Goal: Transaction & Acquisition: Download file/media

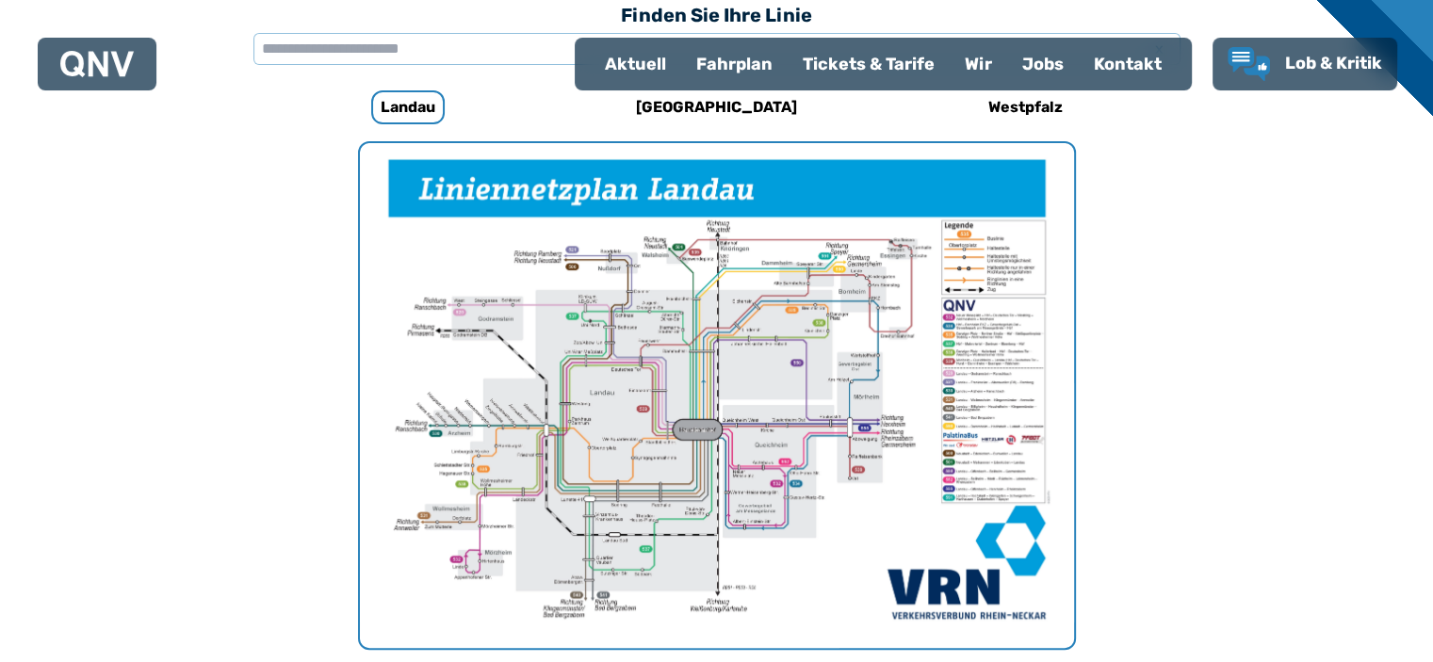
click at [961, 474] on img "1 von 1" at bounding box center [717, 395] width 714 height 505
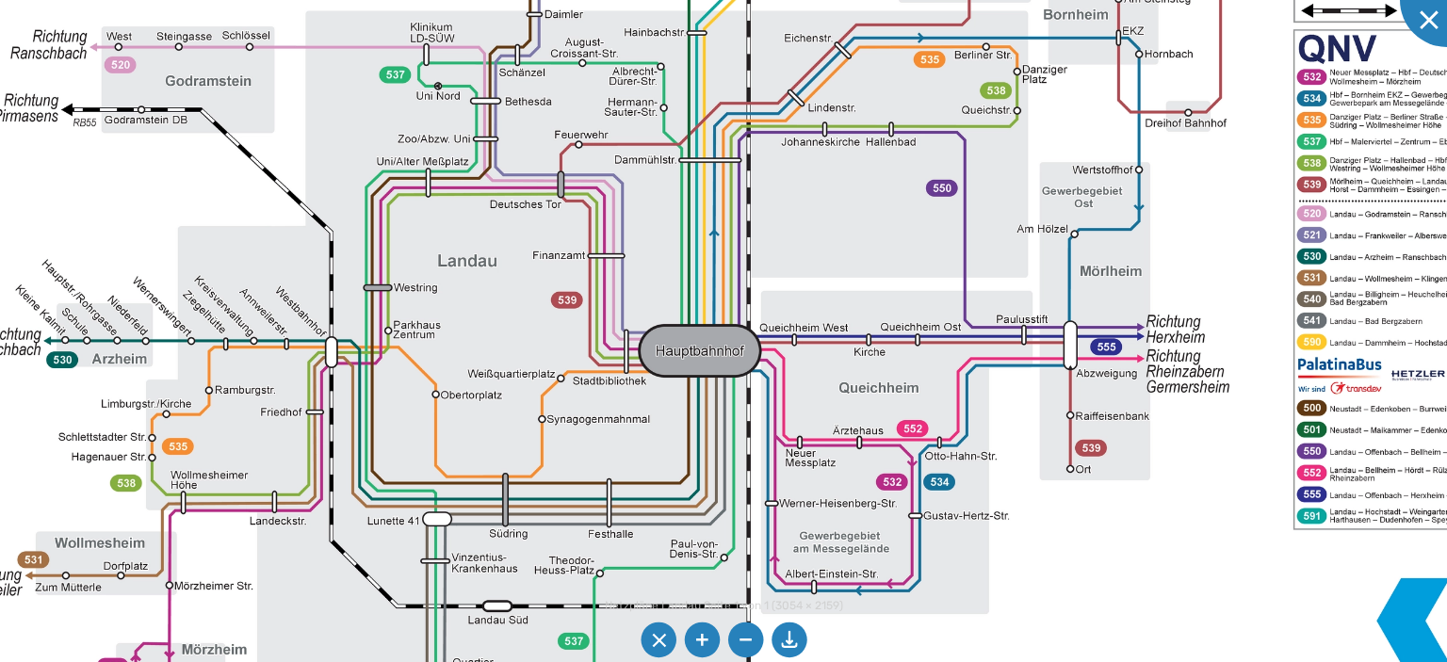
click at [721, 352] on img at bounding box center [747, 267] width 1739 height 1229
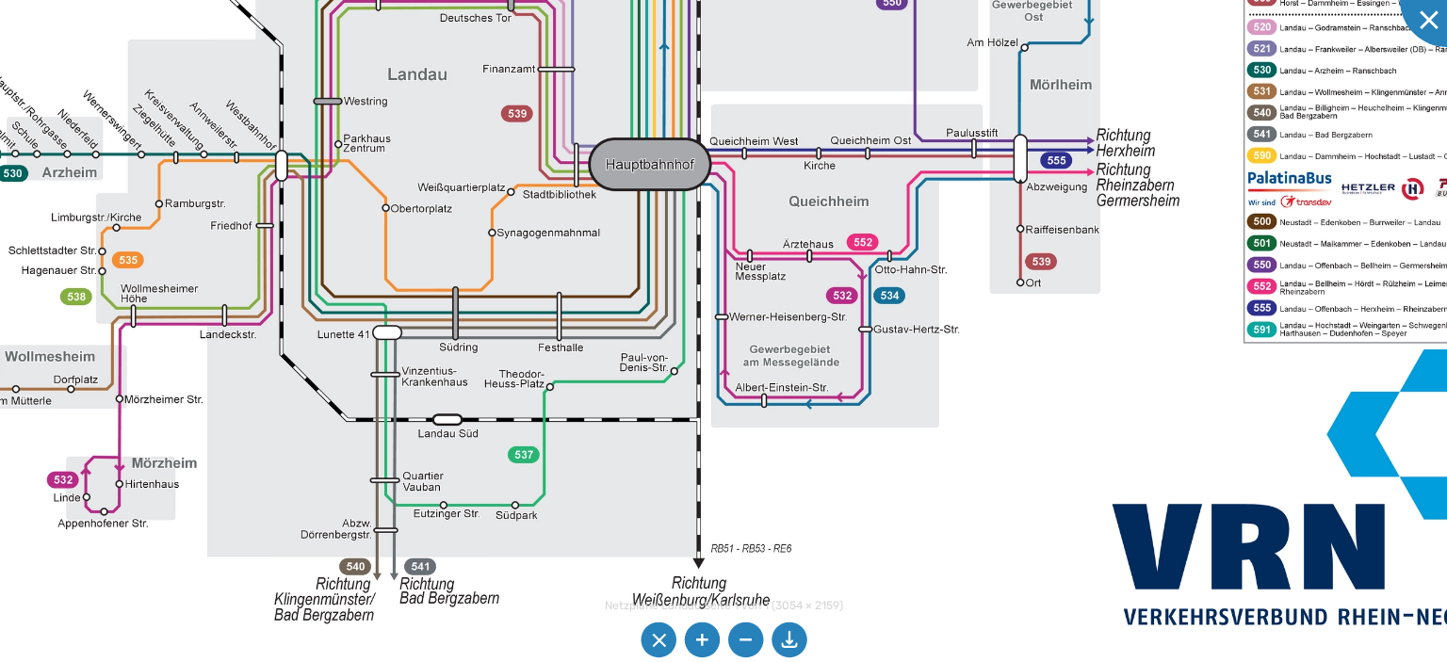
click at [662, 165] on img at bounding box center [697, 81] width 1739 height 1229
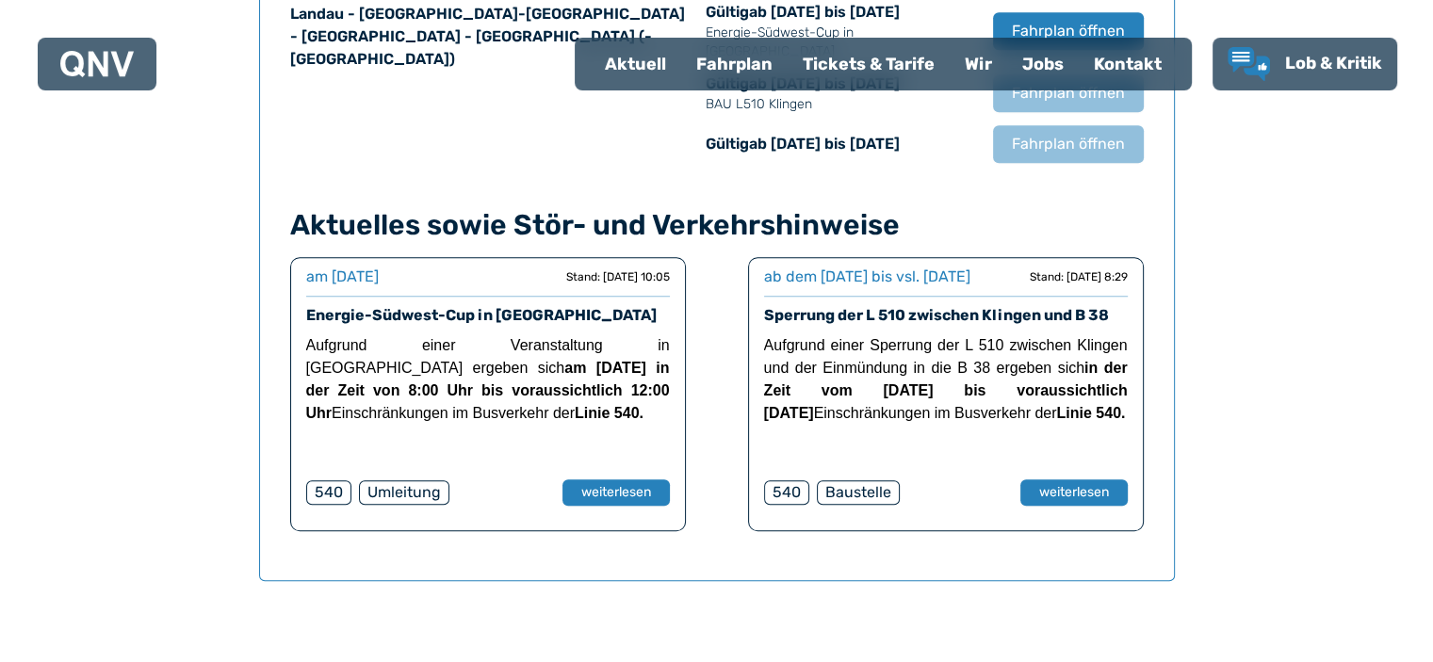
scroll to position [1430, 0]
click at [1092, 500] on button "weiterlesen" at bounding box center [1072, 492] width 109 height 27
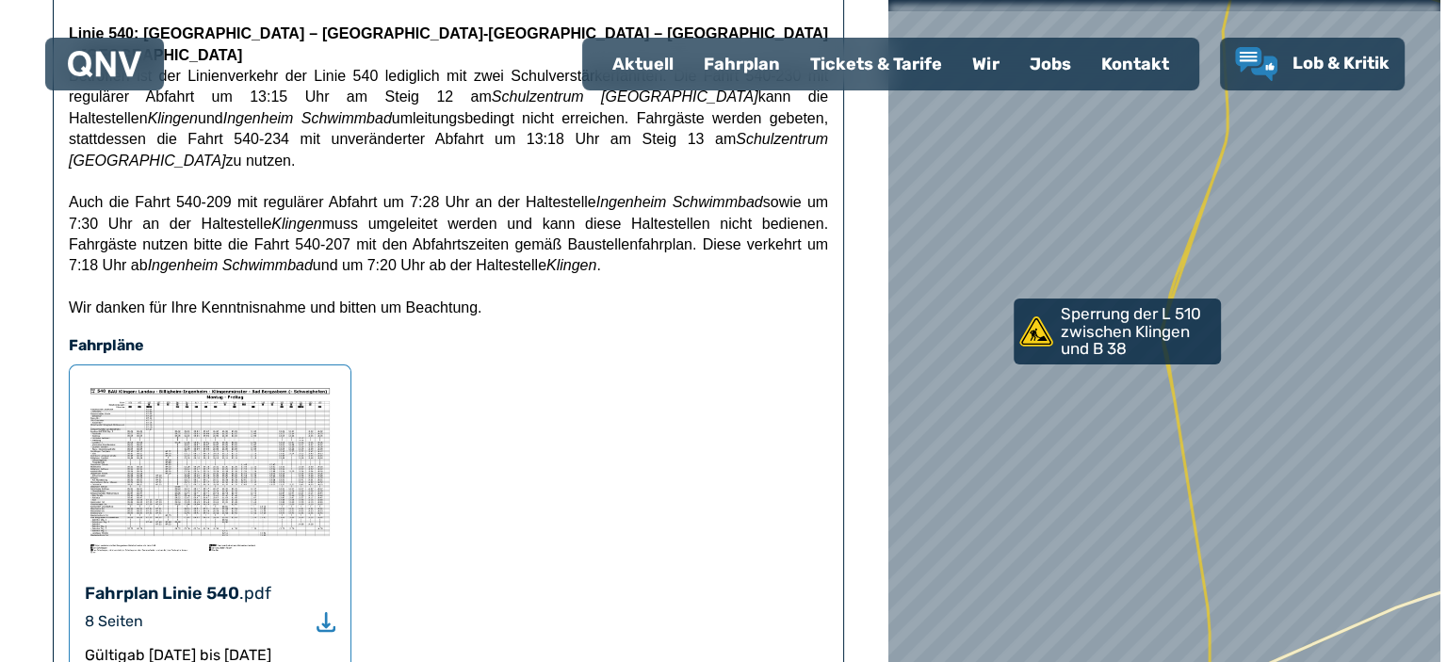
scroll to position [392, 0]
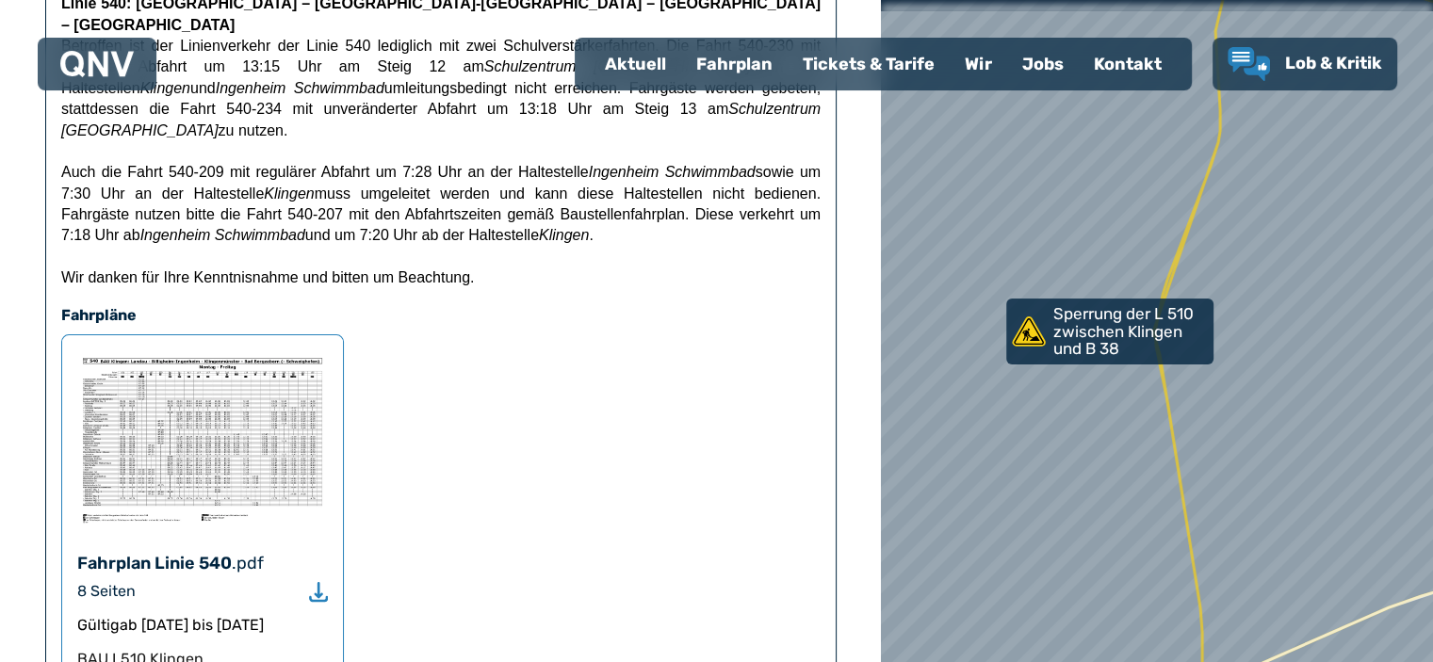
click at [106, 536] on div "Fahrplan Linie 540 .pdf 8 Seiten Gültig ab [DATE] bis [DATE] BAU L510 [GEOGRAPH…" at bounding box center [202, 516] width 283 height 364
click at [318, 582] on use "Download" at bounding box center [318, 592] width 19 height 20
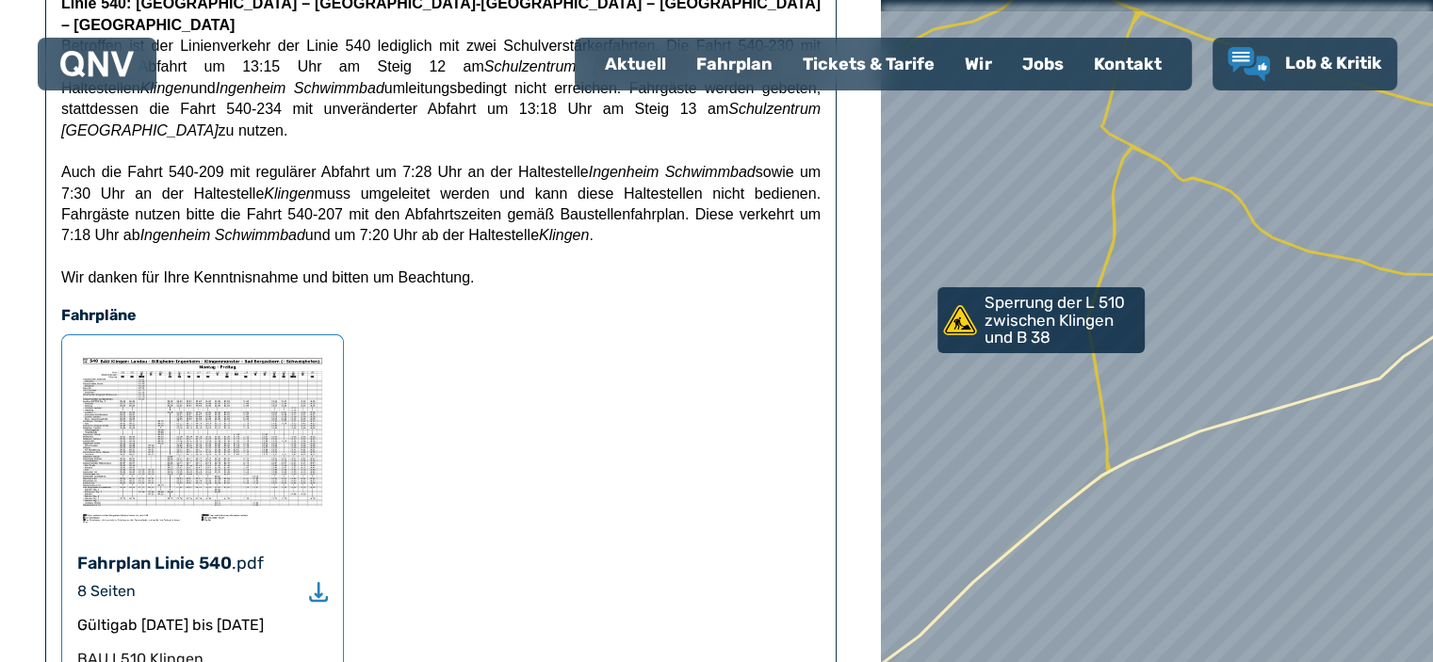
click at [1202, 319] on div at bounding box center [1156, 331] width 662 height 795
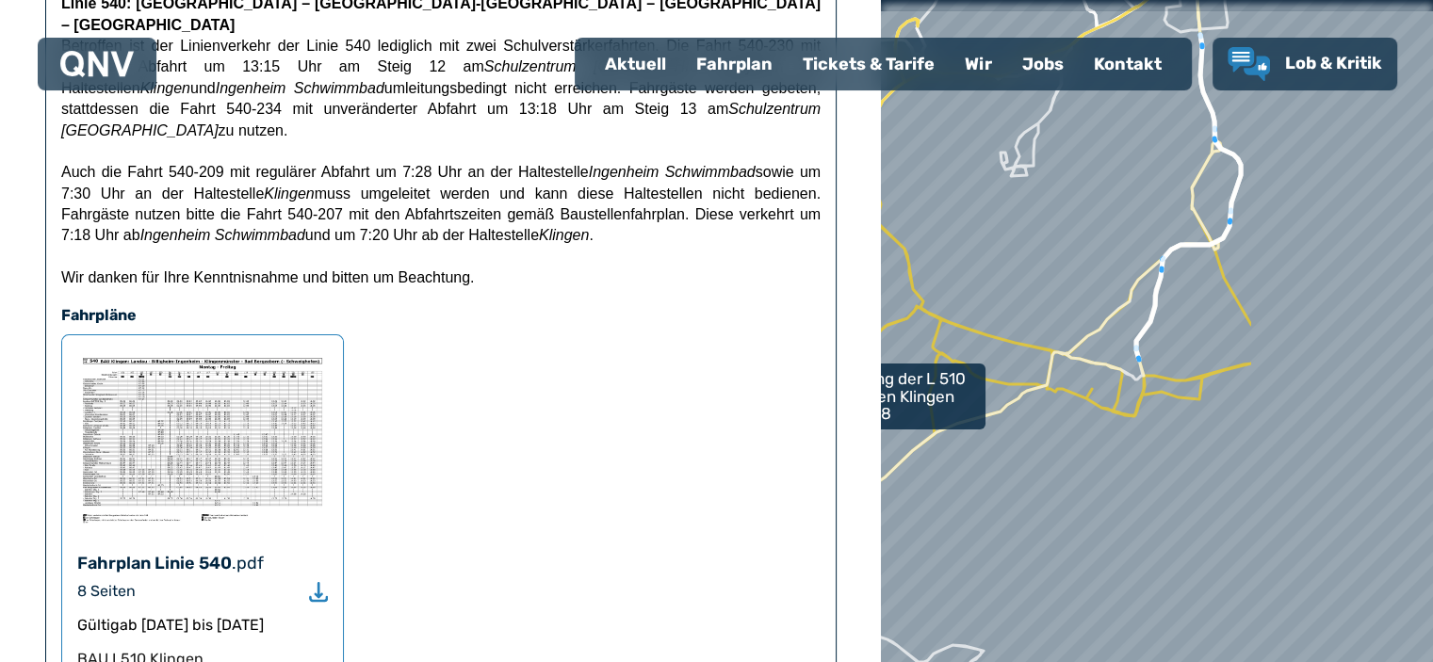
drag, startPoint x: 1218, startPoint y: 375, endPoint x: 964, endPoint y: 447, distance: 264.2
click at [964, 447] on div at bounding box center [1150, 333] width 662 height 795
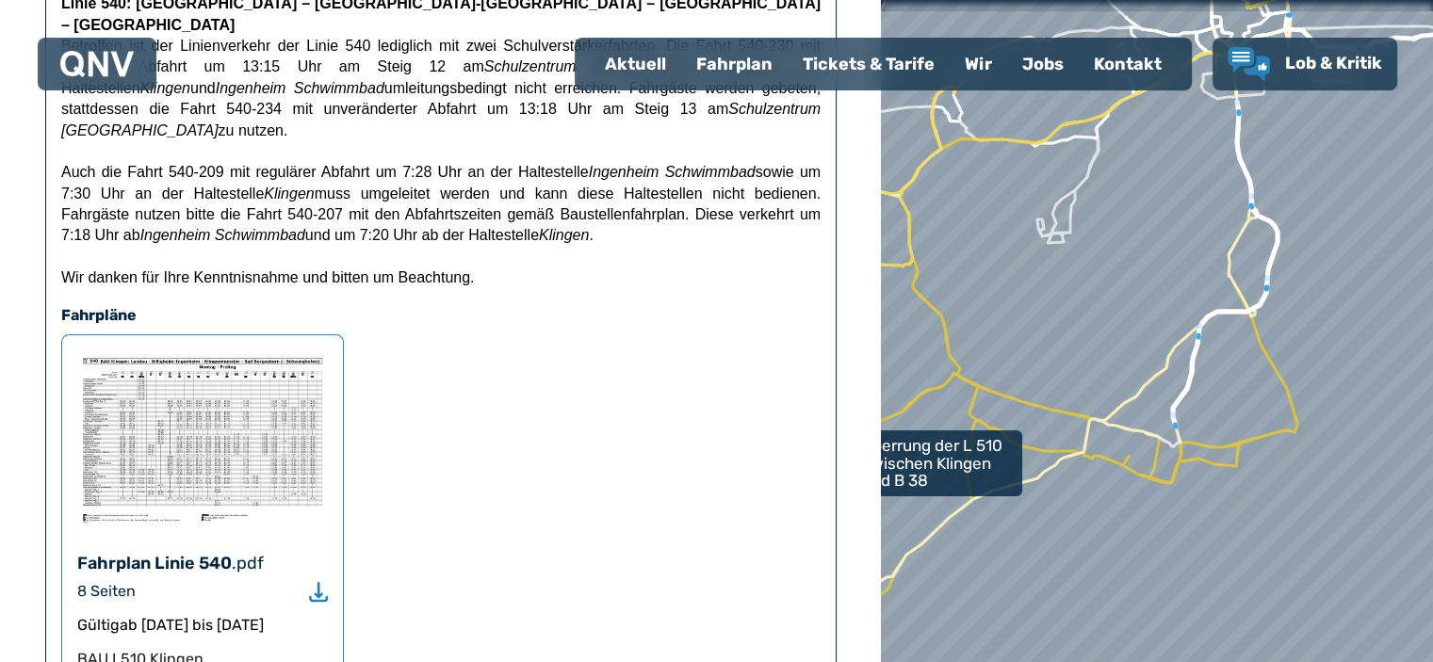
drag, startPoint x: 1021, startPoint y: 444, endPoint x: 1074, endPoint y: 500, distance: 77.3
click at [1074, 500] on div at bounding box center [1156, 331] width 662 height 795
click at [1090, 429] on div at bounding box center [1156, 331] width 662 height 795
click at [236, 350] on img at bounding box center [202, 439] width 251 height 179
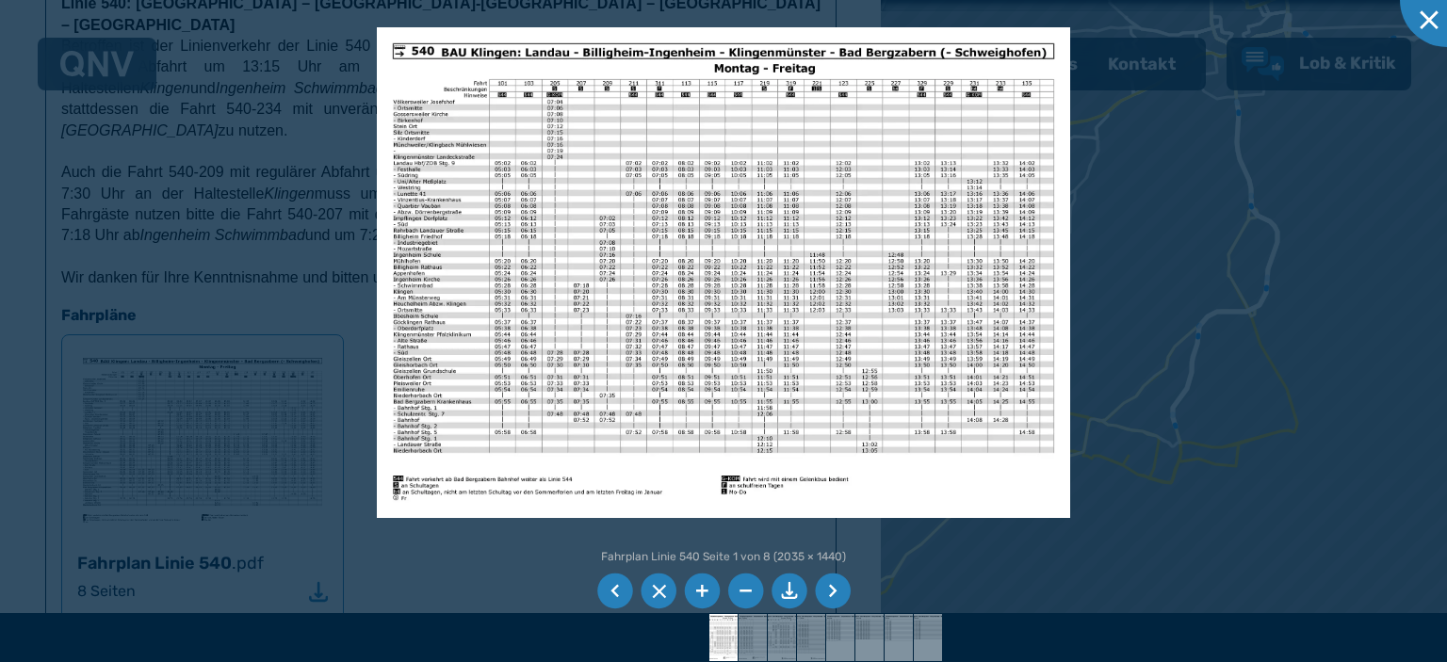
click at [480, 386] on img at bounding box center [723, 272] width 693 height 491
click at [703, 602] on li at bounding box center [702, 592] width 36 height 36
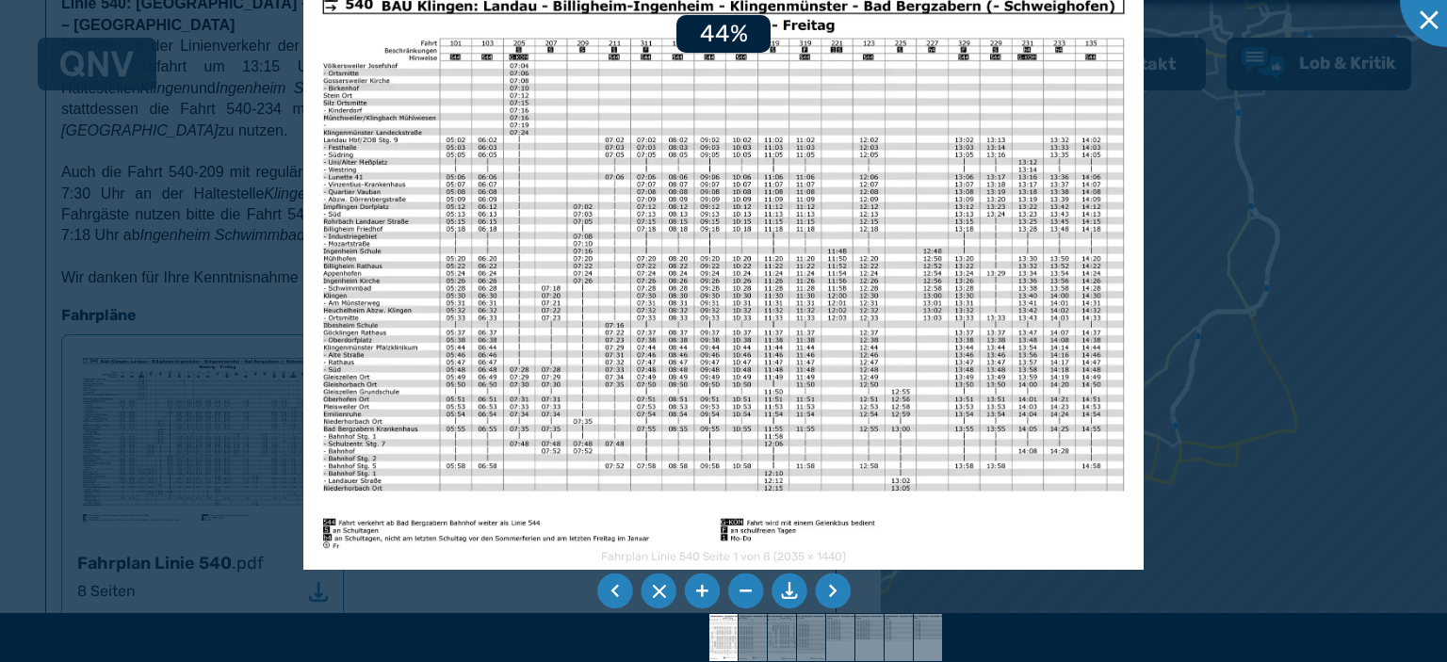
click at [703, 602] on li at bounding box center [702, 592] width 36 height 36
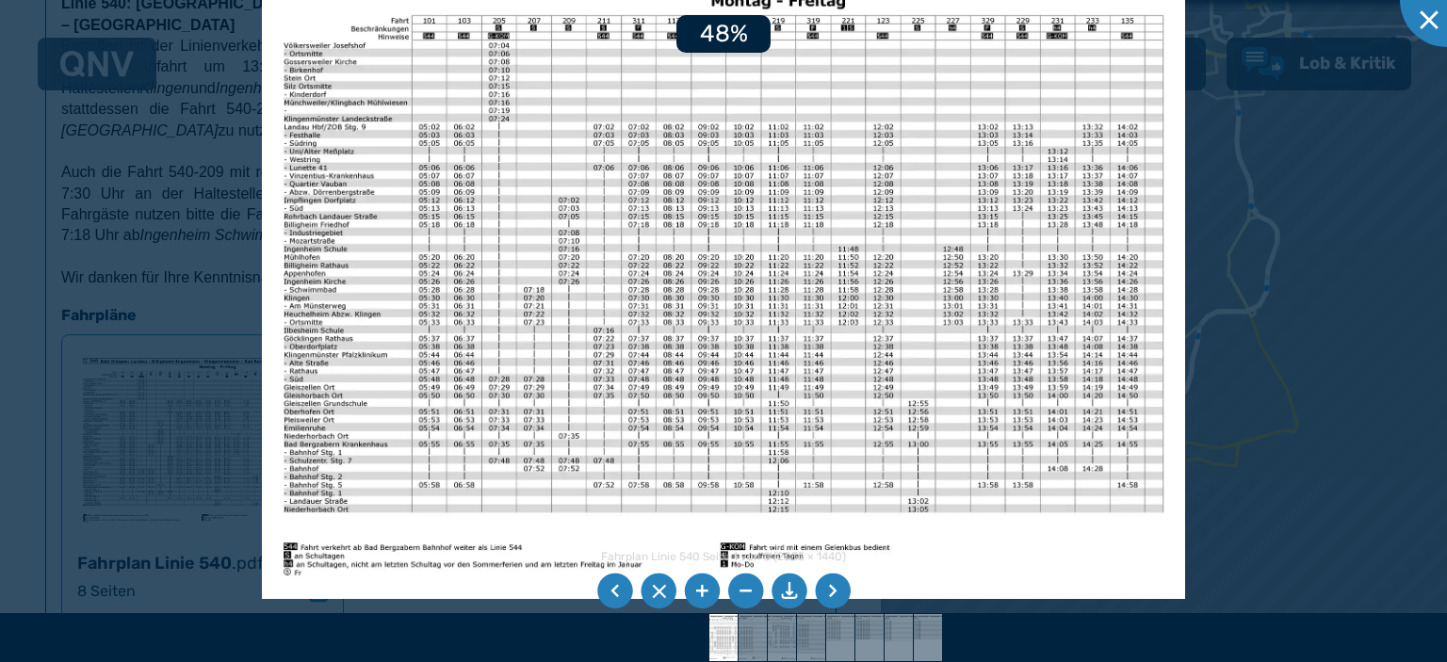
click at [703, 602] on li at bounding box center [702, 592] width 36 height 36
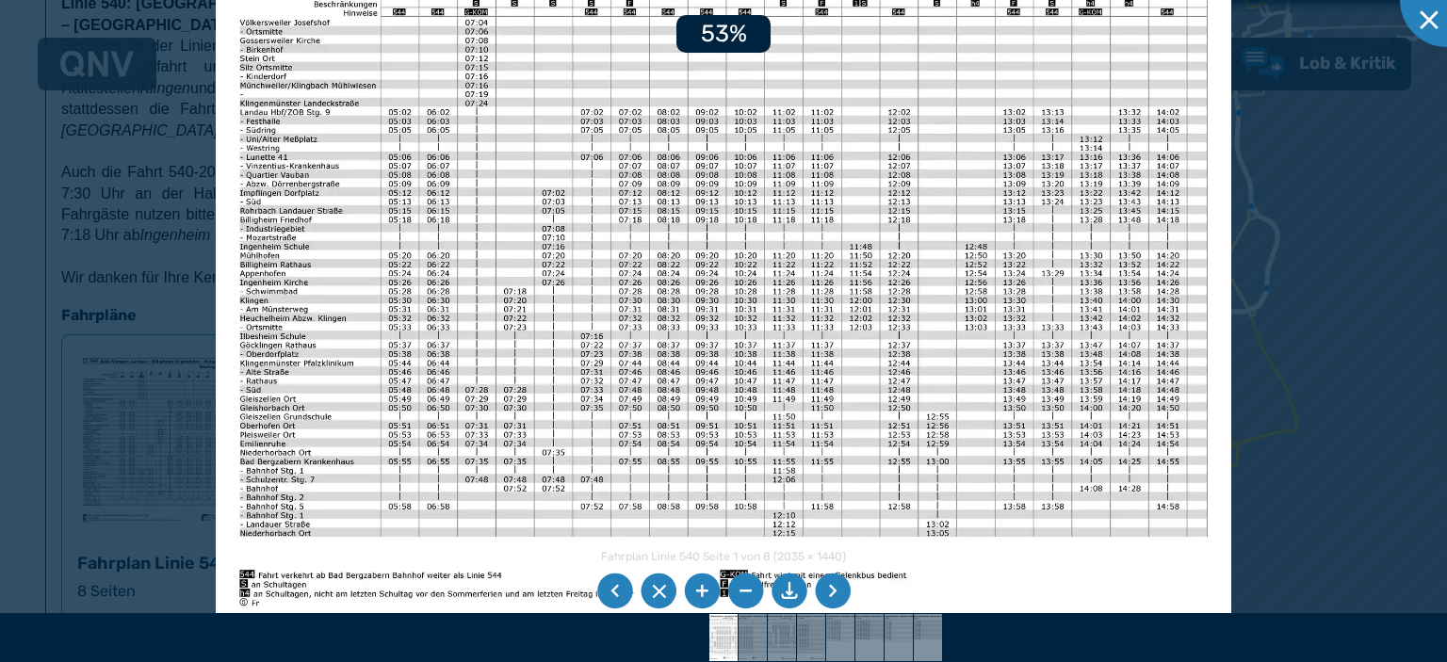
click at [703, 602] on li at bounding box center [702, 592] width 36 height 36
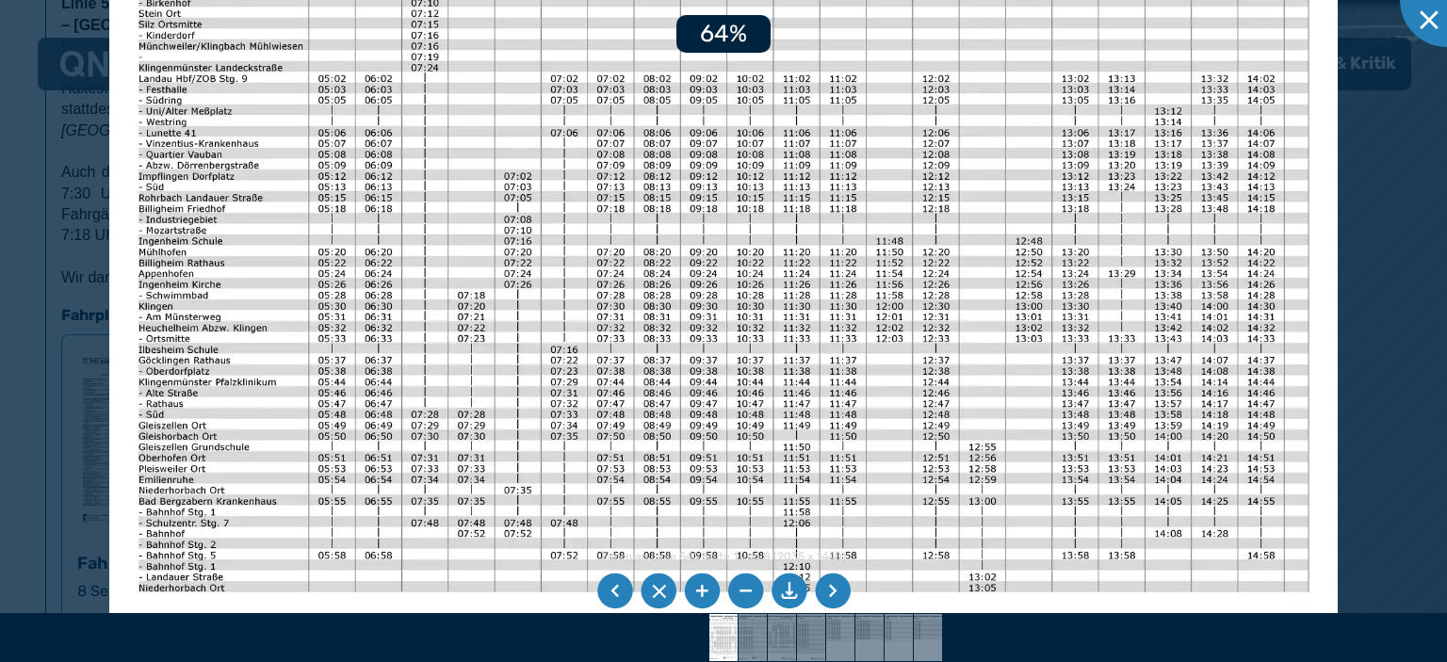
click at [703, 602] on li at bounding box center [702, 592] width 36 height 36
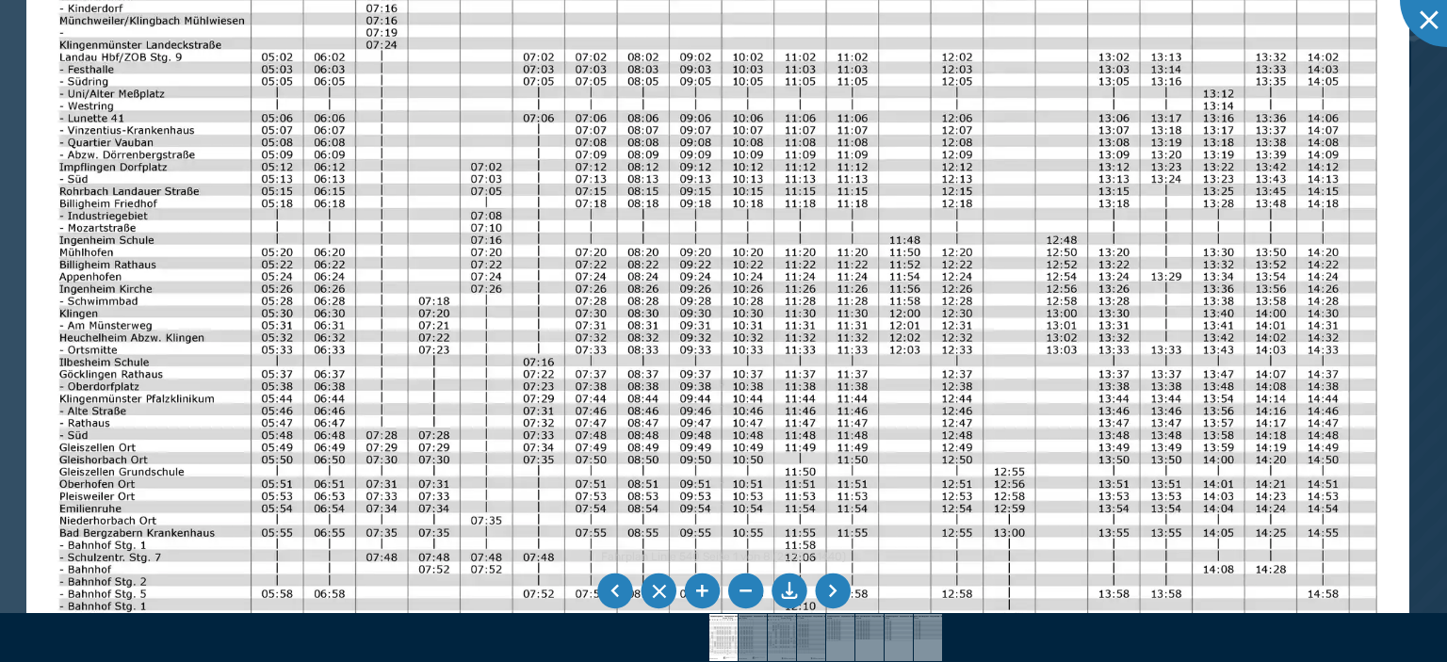
click at [1078, 200] on img at bounding box center [717, 275] width 1383 height 979
click at [1178, 176] on img at bounding box center [717, 275] width 1383 height 979
